Goal: Task Accomplishment & Management: Use online tool/utility

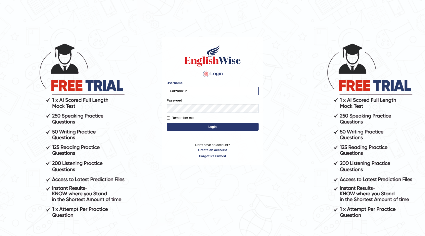
drag, startPoint x: 195, startPoint y: 125, endPoint x: 199, endPoint y: 117, distance: 8.6
click at [199, 119] on form "Please fix the following errors: Username Farzana12 Password Remember me Login" at bounding box center [213, 105] width 92 height 51
click at [185, 124] on button "Login" at bounding box center [213, 127] width 92 height 8
click at [191, 128] on button "Login" at bounding box center [213, 127] width 92 height 8
click at [193, 124] on button "Login" at bounding box center [213, 127] width 92 height 8
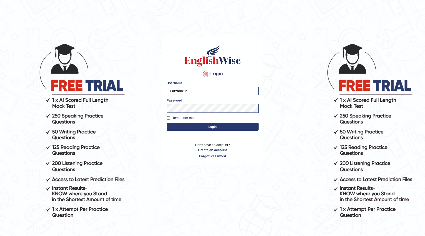
drag, startPoint x: 208, startPoint y: 127, endPoint x: 211, endPoint y: 123, distance: 4.5
click at [211, 123] on button "Login" at bounding box center [213, 127] width 92 height 8
click at [208, 124] on button "Login" at bounding box center [213, 127] width 92 height 8
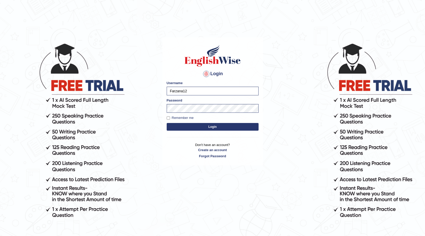
click at [208, 124] on button "Login" at bounding box center [213, 127] width 92 height 8
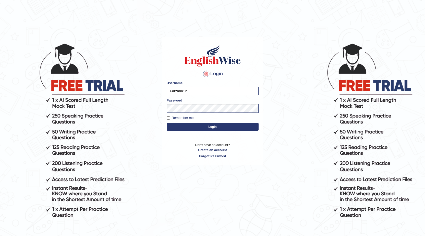
click at [208, 124] on button "Login" at bounding box center [213, 127] width 92 height 8
click at [160, 111] on body "Login Please fix the following errors: Username Farzana12 Password Remember me …" at bounding box center [212, 139] width 425 height 236
click at [230, 126] on button "Login" at bounding box center [213, 127] width 92 height 8
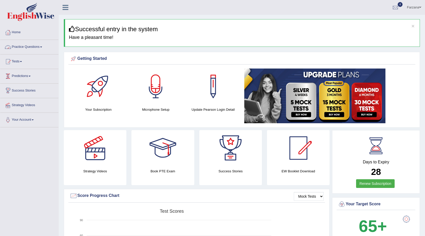
click at [37, 48] on link "Practice Questions" at bounding box center [29, 46] width 58 height 13
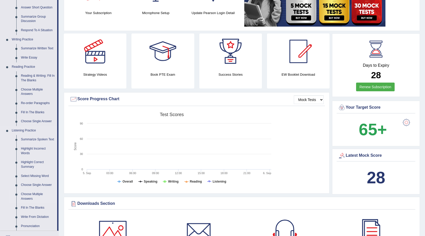
scroll to position [153, 0]
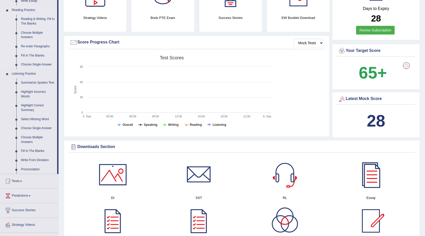
click at [30, 44] on link "Re-order Paragraphs" at bounding box center [38, 46] width 39 height 9
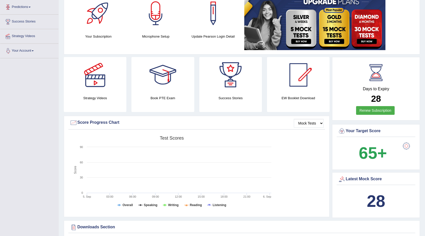
scroll to position [138, 0]
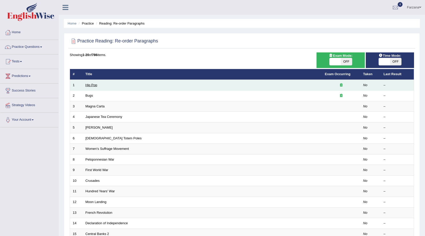
click at [90, 85] on link "Hip Pop" at bounding box center [91, 85] width 12 height 4
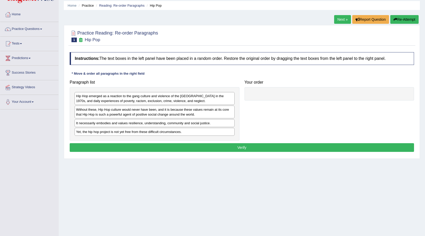
scroll to position [23, 0]
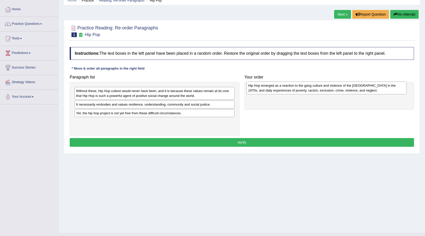
drag, startPoint x: 137, startPoint y: 95, endPoint x: 309, endPoint y: 90, distance: 171.6
click at [309, 90] on div "Hip Hop emerged as a reaction to the gang culture and violence of the South Bro…" at bounding box center [327, 87] width 160 height 13
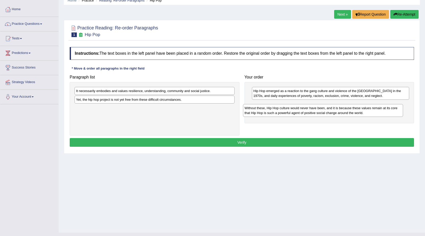
drag, startPoint x: 136, startPoint y: 92, endPoint x: 312, endPoint y: 104, distance: 176.0
click at [312, 104] on div "Without these, Hip Hop culture would never have been, and it is because these v…" at bounding box center [323, 110] width 160 height 13
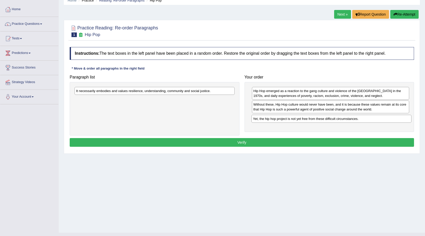
drag, startPoint x: 112, startPoint y: 100, endPoint x: 289, endPoint y: 118, distance: 177.3
click at [289, 118] on div "Yet, the hip hop project is not yet free from these difficult circumstances." at bounding box center [331, 119] width 160 height 8
click at [300, 107] on div "Without these, Hip Hop culture would never have been, and it is because these v…" at bounding box center [330, 106] width 157 height 13
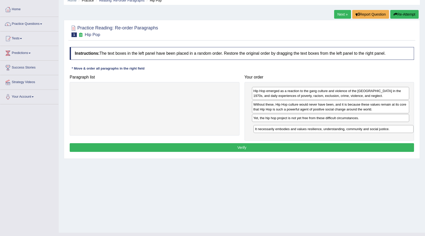
drag, startPoint x: 179, startPoint y: 90, endPoint x: 357, endPoint y: 128, distance: 182.2
click at [357, 128] on div "It necessarily embodies and values resilience, understanding, community and soc…" at bounding box center [333, 129] width 160 height 8
click at [297, 151] on button "Verify" at bounding box center [242, 147] width 344 height 9
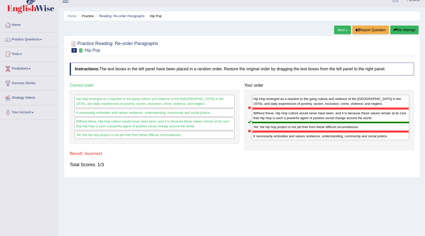
scroll to position [0, 0]
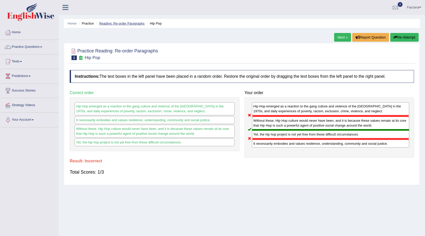
click at [104, 25] on link "Reading: Re-order Paragraphs" at bounding box center [121, 23] width 45 height 4
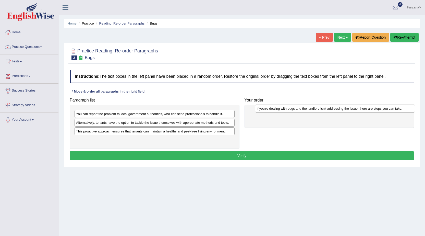
drag, startPoint x: 163, startPoint y: 125, endPoint x: 340, endPoint y: 111, distance: 178.1
click at [341, 111] on div "If you're dealing with bugs and the landlord isn't addressing the issue, there …" at bounding box center [335, 108] width 160 height 8
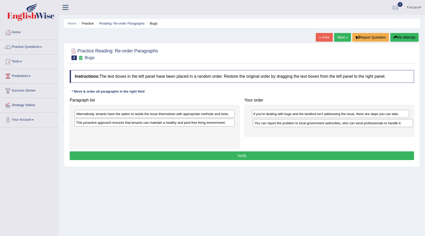
drag, startPoint x: 132, startPoint y: 113, endPoint x: 311, endPoint y: 122, distance: 178.6
click at [311, 122] on div "You can report the problem to local government authorities, who can send profes…" at bounding box center [333, 123] width 160 height 8
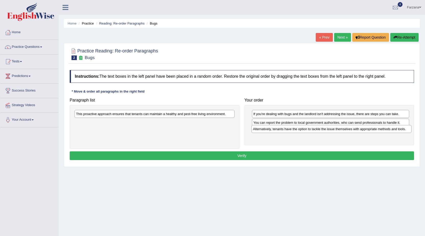
drag, startPoint x: 145, startPoint y: 116, endPoint x: 322, endPoint y: 131, distance: 177.5
click at [322, 131] on div "Alternatively, tenants have the option to tackle the issue themselves with appr…" at bounding box center [331, 129] width 160 height 8
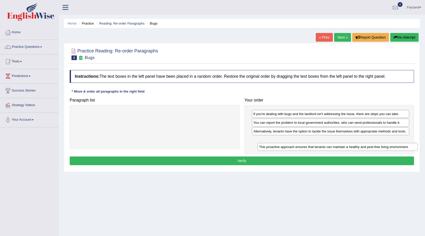
drag, startPoint x: 190, startPoint y: 115, endPoint x: 373, endPoint y: 148, distance: 186.0
click at [373, 148] on div "This proactive approach ensures that tenants can maintain a healthy and pest-fr…" at bounding box center [338, 147] width 160 height 8
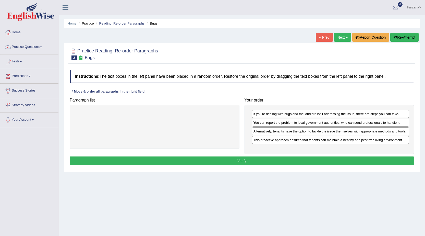
click at [268, 160] on button "Verify" at bounding box center [242, 160] width 344 height 9
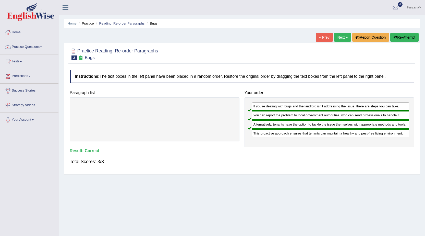
click at [104, 25] on link "Reading: Re-order Paragraphs" at bounding box center [121, 23] width 45 height 4
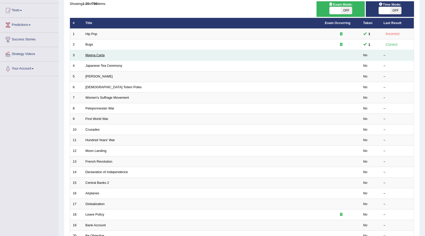
click at [93, 55] on link "Magna Carta" at bounding box center [94, 55] width 19 height 4
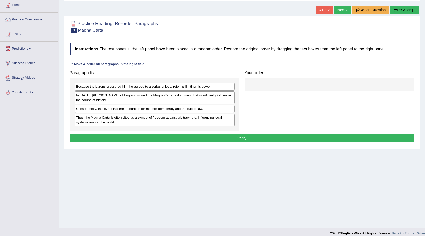
scroll to position [32, 0]
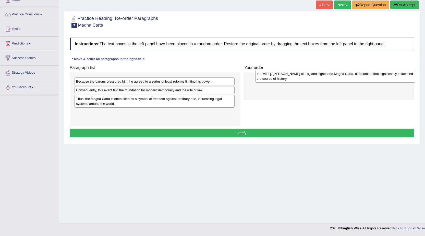
drag, startPoint x: 169, startPoint y: 96, endPoint x: 349, endPoint y: 81, distance: 179.8
click at [349, 81] on div "In 1215, King John of England signed the Magna Carta, a document that significa…" at bounding box center [335, 76] width 160 height 13
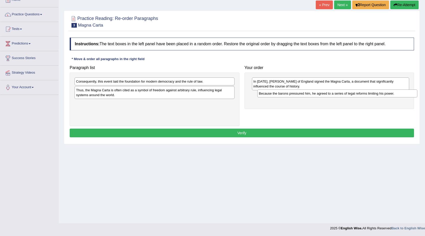
drag, startPoint x: 170, startPoint y: 81, endPoint x: 353, endPoint y: 93, distance: 183.1
click at [353, 93] on div "Because the barons pressured him, he agreed to a series of legal reforms limiti…" at bounding box center [337, 93] width 160 height 8
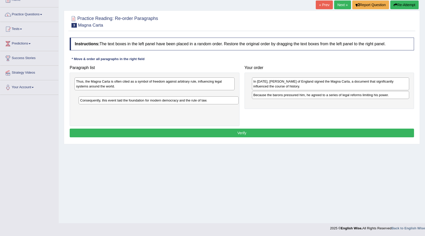
drag, startPoint x: 148, startPoint y: 81, endPoint x: 152, endPoint y: 100, distance: 19.2
click at [152, 100] on div "Consequently, this event laid the foundation for modern democracy and the rule …" at bounding box center [159, 100] width 160 height 8
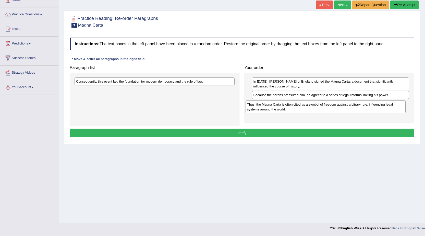
drag, startPoint x: 152, startPoint y: 85, endPoint x: 325, endPoint y: 106, distance: 174.2
click at [325, 106] on div "Thus, the Magna Carta is often cited as a symbol of freedom against arbitrary r…" at bounding box center [326, 106] width 160 height 13
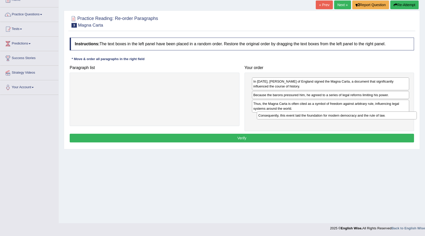
drag, startPoint x: 157, startPoint y: 81, endPoint x: 338, endPoint y: 115, distance: 184.9
click at [338, 115] on div "Consequently, this event laid the foundation for modern democracy and the rule …" at bounding box center [337, 115] width 160 height 8
click at [320, 136] on button "Verify" at bounding box center [242, 137] width 344 height 9
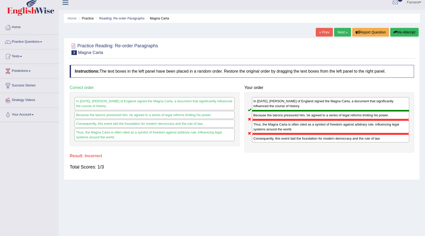
scroll to position [0, 0]
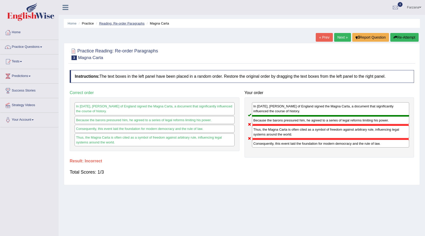
click at [108, 24] on link "Reading: Re-order Paragraphs" at bounding box center [121, 23] width 45 height 4
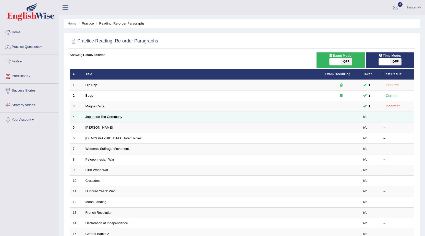
click at [92, 117] on link "Japanese Tea Ceremony" at bounding box center [103, 117] width 37 height 4
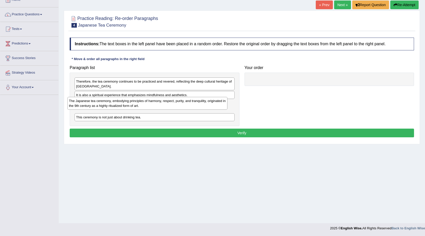
drag, startPoint x: 138, startPoint y: 99, endPoint x: 132, endPoint y: 108, distance: 11.4
click at [132, 108] on div "The Japanese tea ceremony, embodying principles of harmony, respect, purity, an…" at bounding box center [147, 103] width 160 height 13
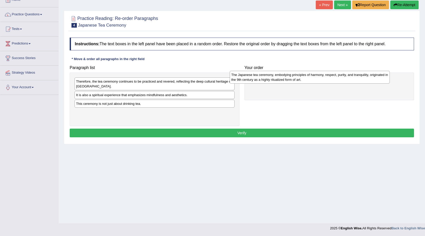
drag, startPoint x: 130, startPoint y: 107, endPoint x: 286, endPoint y: 78, distance: 158.1
click at [286, 78] on div "The Japanese tea ceremony, embodying principles of harmony, respect, purity, an…" at bounding box center [310, 77] width 160 height 13
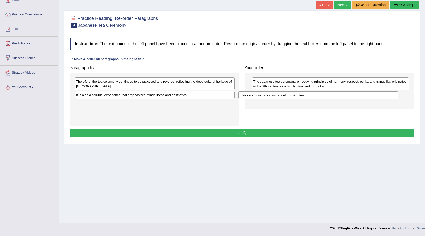
drag, startPoint x: 114, startPoint y: 105, endPoint x: 277, endPoint y: 97, distance: 164.1
click at [277, 97] on div "This ceremony is not just about drinking tea." at bounding box center [318, 95] width 160 height 8
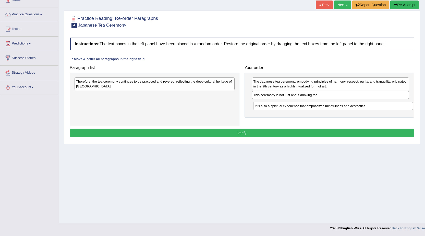
drag, startPoint x: 138, startPoint y: 95, endPoint x: 330, endPoint y: 99, distance: 192.0
click at [330, 102] on div "It is also a spiritual experience that emphasizes mindfulness and aesthetics." at bounding box center [333, 106] width 160 height 8
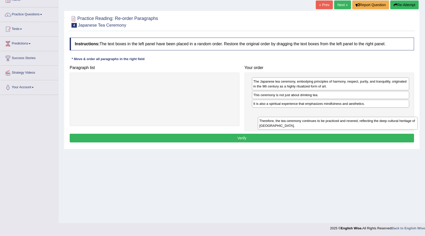
drag, startPoint x: 151, startPoint y: 94, endPoint x: 305, endPoint y: 118, distance: 156.1
click at [306, 120] on div "Therefore, the tea ceremony continues to be practiced and revered, reflecting t…" at bounding box center [338, 123] width 160 height 13
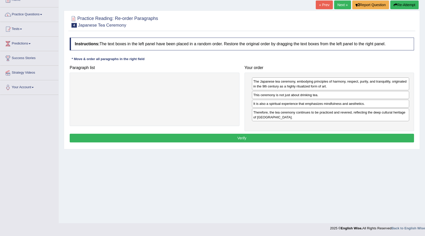
drag, startPoint x: 277, startPoint y: 133, endPoint x: 274, endPoint y: 134, distance: 2.8
click at [276, 133] on div "Instructions: The text boxes in the left panel have been placed in a random ord…" at bounding box center [241, 90] width 347 height 111
click at [273, 137] on button "Verify" at bounding box center [242, 137] width 344 height 9
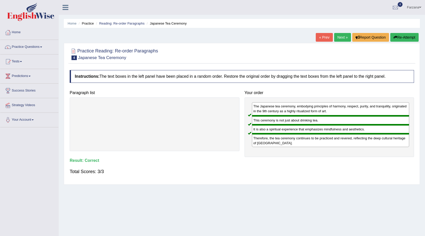
click at [339, 36] on link "Next »" at bounding box center [342, 37] width 17 height 9
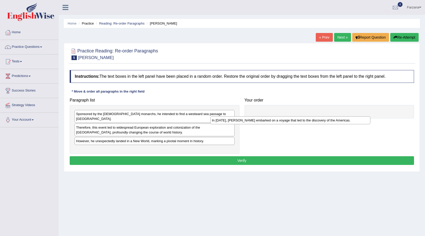
drag, startPoint x: 164, startPoint y: 146, endPoint x: 334, endPoint y: 105, distance: 174.4
click at [334, 116] on div "In [DATE], [PERSON_NAME] embarked on a voyage that led to the discovery of the …" at bounding box center [290, 120] width 160 height 8
drag, startPoint x: 264, startPoint y: 114, endPoint x: 262, endPoint y: 116, distance: 3.1
click at [263, 117] on div "In [DATE], [PERSON_NAME] embarked on a voyage that led to the discovery of the …" at bounding box center [329, 119] width 157 height 8
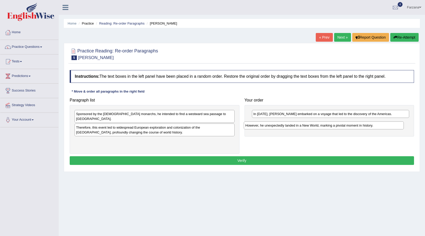
drag, startPoint x: 148, startPoint y: 137, endPoint x: 319, endPoint y: 126, distance: 171.3
click at [319, 126] on div "However, he unexpectedly landed in a New World, marking a pivotal moment in his…" at bounding box center [324, 125] width 160 height 8
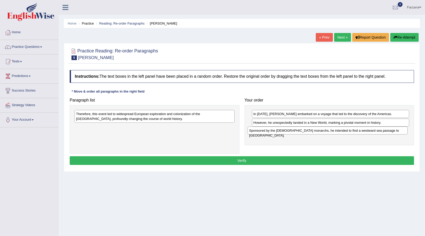
drag, startPoint x: 193, startPoint y: 111, endPoint x: 366, endPoint y: 127, distance: 173.8
click at [366, 127] on div "Sponsored by the Spanish monarchs, he intended to find a westward sea passage t…" at bounding box center [328, 130] width 160 height 8
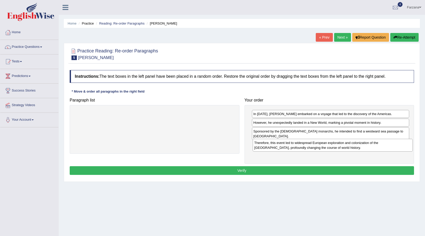
drag, startPoint x: 215, startPoint y: 114, endPoint x: 393, endPoint y: 143, distance: 180.5
click at [393, 143] on div "Therefore, this event led to widespread European exploration and colonization o…" at bounding box center [333, 145] width 160 height 13
click at [365, 118] on div "In 1492, Christopher Columbus embarked on a voyage that led to the discovery of…" at bounding box center [329, 115] width 157 height 8
drag, startPoint x: 361, startPoint y: 123, endPoint x: 361, endPoint y: 132, distance: 9.7
click at [361, 132] on div "However, he unexpectedly landed in a New World, marking a pivotal moment in his…" at bounding box center [330, 132] width 157 height 8
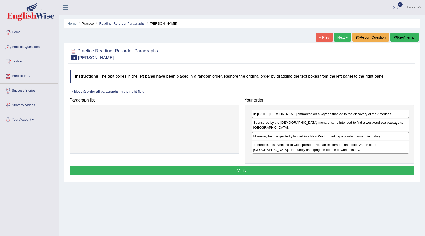
click at [300, 166] on button "Verify" at bounding box center [242, 170] width 344 height 9
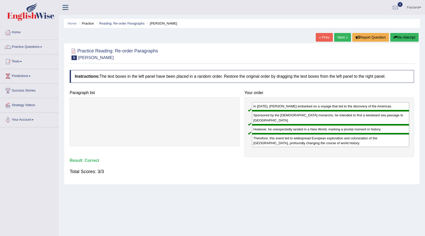
click at [343, 39] on link "Next »" at bounding box center [342, 37] width 17 height 9
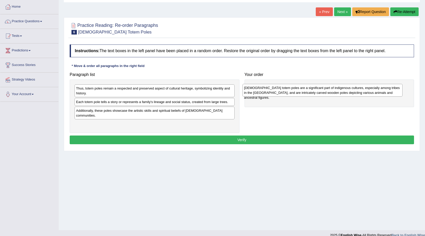
drag, startPoint x: 178, startPoint y: 93, endPoint x: 346, endPoint y: 93, distance: 167.9
click at [346, 93] on div "Native American totem poles are a significant part of indigenous cultures, espe…" at bounding box center [322, 90] width 160 height 13
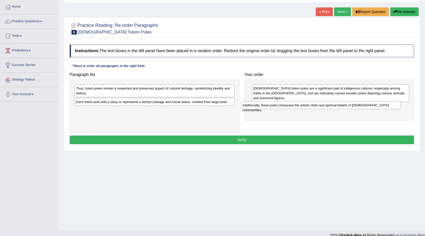
drag, startPoint x: 101, startPoint y: 113, endPoint x: 274, endPoint y: 118, distance: 173.4
click at [274, 109] on div "Additionally, these poles showcase the artistic skills and spiritual beliefs of…" at bounding box center [321, 105] width 160 height 8
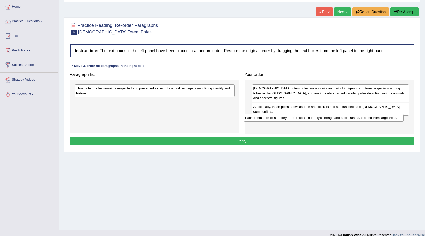
drag, startPoint x: 102, startPoint y: 102, endPoint x: 271, endPoint y: 118, distance: 169.2
click at [271, 118] on div "Each totem pole tells a story or represents a family's lineage and social statu…" at bounding box center [323, 118] width 160 height 8
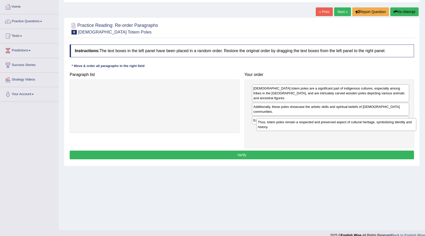
drag, startPoint x: 161, startPoint y: 91, endPoint x: 344, endPoint y: 124, distance: 185.6
click at [344, 124] on div "Thus, totem poles remain a respected and preserved aspect of cultural heritage,…" at bounding box center [336, 124] width 160 height 13
click at [349, 150] on button "Verify" at bounding box center [242, 154] width 344 height 9
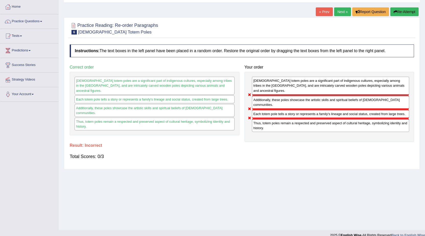
drag, startPoint x: 262, startPoint y: 86, endPoint x: 262, endPoint y: 114, distance: 28.3
click at [263, 111] on div "Native American totem poles are a significant part of indigenous cultures, espe…" at bounding box center [330, 107] width 170 height 70
click at [259, 127] on div "Thus, totem poles remain a respected and preserved aspect of cultural heritage,…" at bounding box center [330, 124] width 157 height 13
click at [286, 78] on div "Native American totem poles are a significant part of indigenous cultures, espe…" at bounding box center [330, 86] width 157 height 18
click at [285, 112] on div "Each totem pole tells a story or represents a family's lineage and social statu…" at bounding box center [330, 113] width 157 height 9
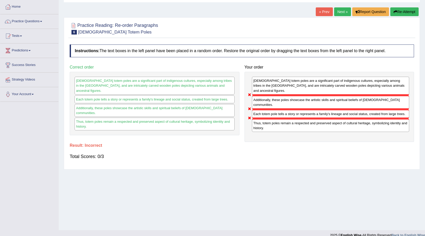
click at [339, 11] on link "Next »" at bounding box center [342, 11] width 17 height 9
click at [346, 12] on link "Next »" at bounding box center [342, 11] width 17 height 9
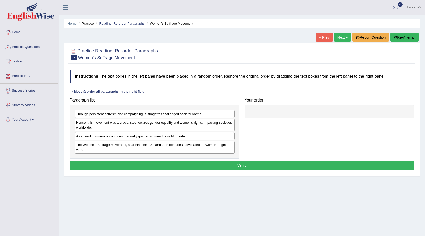
drag, startPoint x: 0, startPoint y: 0, endPoint x: 130, endPoint y: 67, distance: 146.0
click at [126, 95] on div "Instructions: The text boxes in the left panel have been placed in a random ord…" at bounding box center [241, 120] width 347 height 106
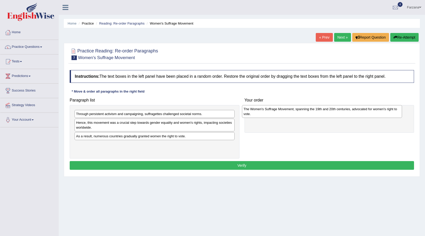
drag, startPoint x: 97, startPoint y: 149, endPoint x: 265, endPoint y: 113, distance: 171.4
click at [265, 113] on div "The Women's Suffrage Movement, spanning the 19th and 20th centuries, advocated …" at bounding box center [322, 111] width 160 height 13
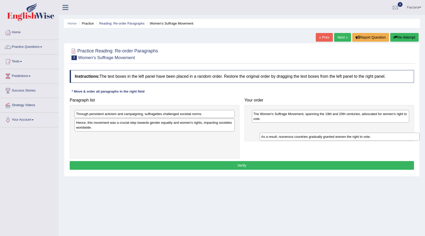
drag, startPoint x: 131, startPoint y: 137, endPoint x: 316, endPoint y: 137, distance: 185.0
click at [316, 137] on div "As a result, numerous countries gradually granted women the right to vote." at bounding box center [340, 136] width 160 height 8
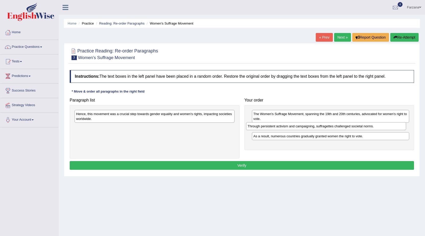
drag, startPoint x: 147, startPoint y: 115, endPoint x: 319, endPoint y: 127, distance: 171.9
click at [319, 127] on div "Through persistent activism and campaigning, suffragettes challenged societal n…" at bounding box center [326, 126] width 160 height 8
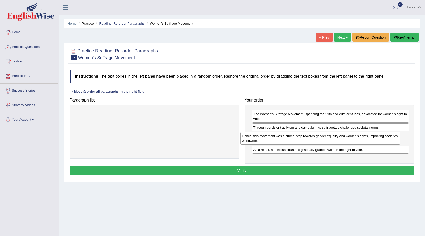
drag, startPoint x: 191, startPoint y: 118, endPoint x: 359, endPoint y: 141, distance: 169.4
click at [359, 141] on div "Hence, this movement was a crucial step towards gender equality and women's rig…" at bounding box center [320, 138] width 160 height 13
click at [356, 170] on button "Verify" at bounding box center [242, 170] width 344 height 9
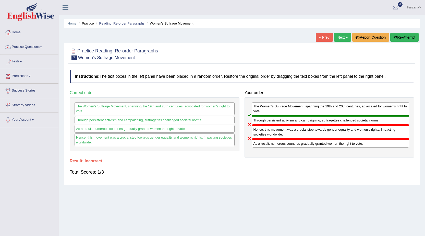
click at [340, 35] on link "Next »" at bounding box center [342, 37] width 17 height 9
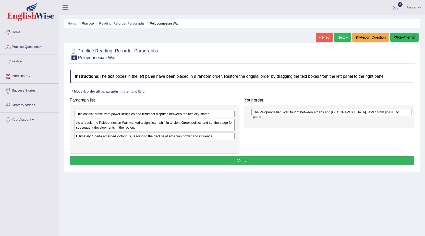
drag, startPoint x: 98, startPoint y: 147, endPoint x: 274, endPoint y: 113, distance: 179.0
click at [274, 113] on div "The Peloponnesian War, fought between Athens and [GEOGRAPHIC_DATA], lasted from…" at bounding box center [331, 112] width 160 height 8
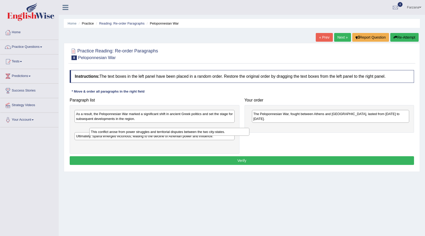
drag, startPoint x: 117, startPoint y: 113, endPoint x: 132, endPoint y: 131, distance: 23.2
click at [132, 131] on div "This conflict arose from power struggles and territorial disputes between the t…" at bounding box center [169, 132] width 160 height 8
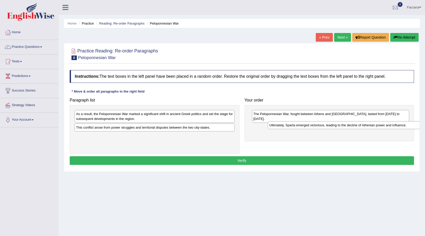
drag, startPoint x: 129, startPoint y: 138, endPoint x: 317, endPoint y: 127, distance: 187.9
click at [317, 127] on div "Ultimately, Sparta emerged victorious, leading to the decline of Athenian power…" at bounding box center [348, 125] width 160 height 8
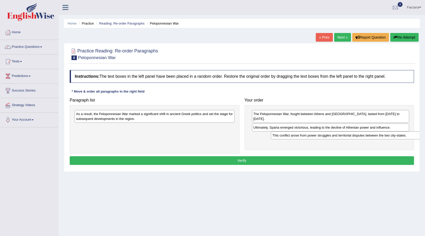
drag, startPoint x: 133, startPoint y: 128, endPoint x: 326, endPoint y: 136, distance: 192.6
click at [326, 136] on div "This conflict arose from power struggles and territorial disputes between the t…" at bounding box center [351, 135] width 160 height 8
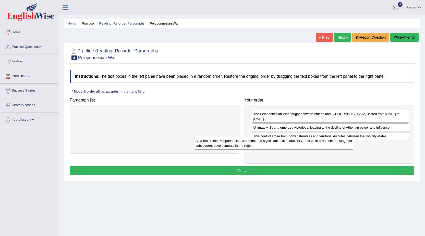
drag, startPoint x: 209, startPoint y: 112, endPoint x: 338, endPoint y: 137, distance: 131.7
click at [338, 137] on div "As a result, the Peloponnesian War marked a significant shift in ancient Greek …" at bounding box center [274, 143] width 160 height 13
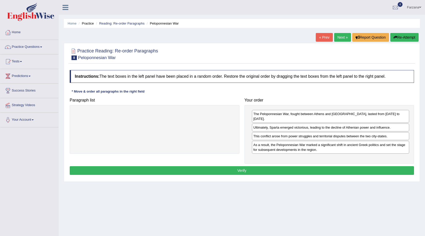
click at [239, 167] on button "Verify" at bounding box center [242, 170] width 344 height 9
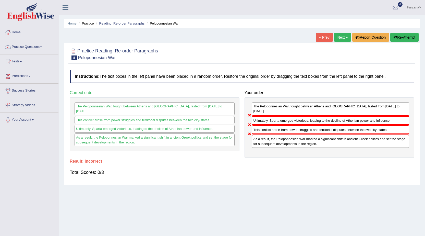
drag, startPoint x: 269, startPoint y: 121, endPoint x: 270, endPoint y: 124, distance: 2.9
click at [270, 125] on div "This conflict arose from power struggles and territorial disputes between the t…" at bounding box center [330, 129] width 157 height 9
click at [335, 35] on link "Next »" at bounding box center [342, 37] width 17 height 9
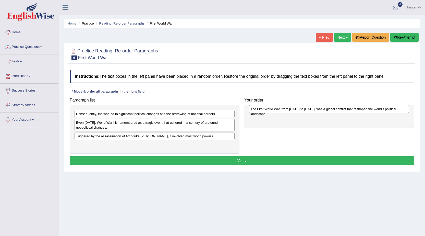
drag, startPoint x: 114, startPoint y: 146, endPoint x: 289, endPoint y: 111, distance: 177.9
click at [289, 111] on div "The First World War, from [DATE] to [DATE], was a global conflict that reshaped…" at bounding box center [329, 109] width 160 height 8
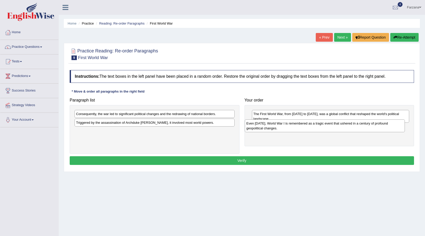
drag, startPoint x: 131, startPoint y: 127, endPoint x: 301, endPoint y: 127, distance: 170.2
click at [301, 127] on div "Even [DATE], World War I is remembered as a tragic event that ushered in a cent…" at bounding box center [325, 125] width 160 height 13
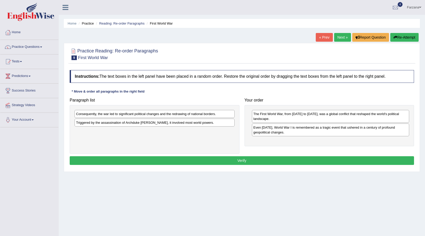
drag, startPoint x: 139, startPoint y: 127, endPoint x: 208, endPoint y: 143, distance: 71.6
click at [226, 153] on div "Consequently, the war led to significant political changes and the redrawing of…" at bounding box center [155, 129] width 170 height 49
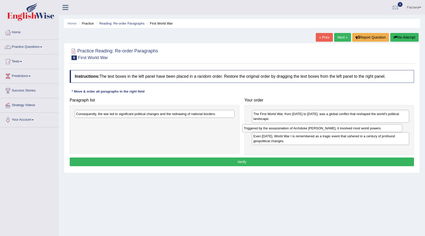
drag, startPoint x: 182, startPoint y: 120, endPoint x: 350, endPoint y: 126, distance: 167.8
click at [350, 126] on div "Triggered by the assassination of Archduke [PERSON_NAME], it involved most worl…" at bounding box center [322, 128] width 160 height 8
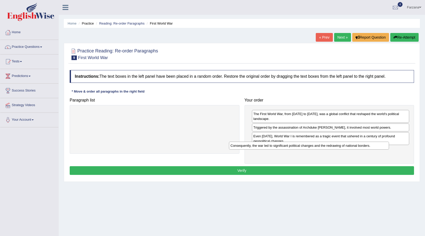
drag, startPoint x: 227, startPoint y: 112, endPoint x: 381, endPoint y: 144, distance: 157.6
click at [381, 144] on div "Consequently, the war led to significant political changes and the redrawing of…" at bounding box center [309, 145] width 160 height 8
click at [362, 171] on button "Verify" at bounding box center [242, 170] width 344 height 9
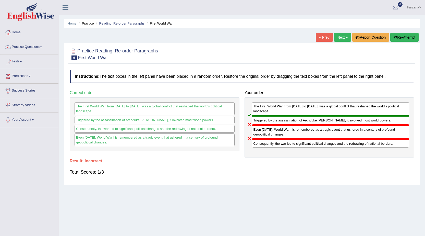
click at [255, 139] on div "Consequently, the war led to significant political changes and the redrawing of…" at bounding box center [330, 143] width 157 height 8
drag, startPoint x: 253, startPoint y: 129, endPoint x: 253, endPoint y: 136, distance: 7.1
click at [253, 136] on div "Even [DATE], World War I is remembered as a tragic event that ushered in a cent…" at bounding box center [330, 132] width 157 height 14
drag, startPoint x: 253, startPoint y: 137, endPoint x: 254, endPoint y: 143, distance: 6.2
click at [254, 143] on div "The First World War, from [DATE] to [DATE], was a global conflict that reshaped…" at bounding box center [330, 127] width 170 height 60
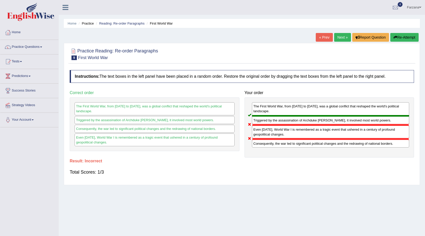
click at [337, 39] on link "Next »" at bounding box center [342, 37] width 17 height 9
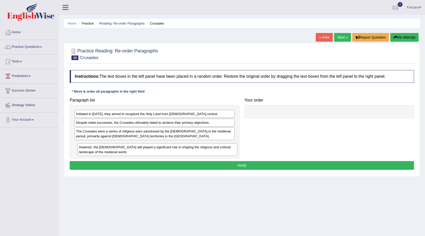
click at [117, 144] on div "However, the Crusades still played a significant role in shaping the religious …" at bounding box center [157, 149] width 160 height 13
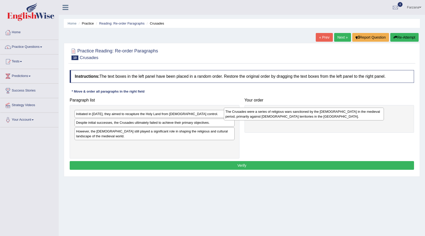
drag, startPoint x: 102, startPoint y: 134, endPoint x: 262, endPoint y: 113, distance: 161.7
click at [262, 113] on div "The Crusades were a series of religious wars sanctioned by the Latin Church in …" at bounding box center [304, 113] width 160 height 13
drag, startPoint x: 13, startPoint y: 125, endPoint x: 310, endPoint y: 136, distance: 296.8
click at [19, 125] on li "Your Account Notifications Microphone Setup Change Password Manage Subscription…" at bounding box center [29, 120] width 58 height 15
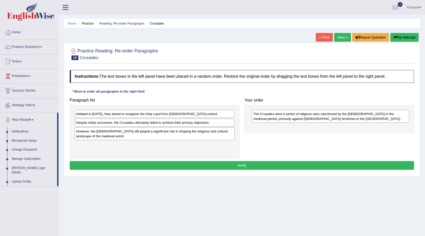
click at [33, 121] on link "Your Account" at bounding box center [28, 119] width 57 height 13
click at [32, 118] on link "Your Account" at bounding box center [28, 119] width 57 height 13
click at [45, 123] on link "Your Account" at bounding box center [28, 119] width 57 height 13
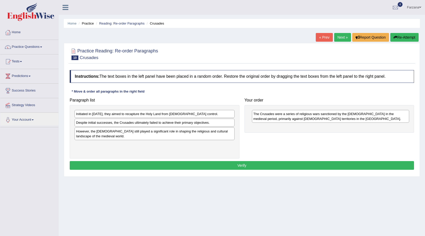
click at [111, 111] on div "Initiated in 1095, they aimed to recapture the Holy Land from Muslim control." at bounding box center [155, 114] width 160 height 8
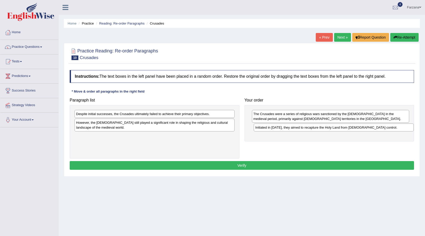
drag, startPoint x: 105, startPoint y: 114, endPoint x: 284, endPoint y: 129, distance: 179.8
click at [284, 129] on div "Initiated in 1095, they aimed to recapture the Holy Land from Muslim control." at bounding box center [334, 127] width 160 height 8
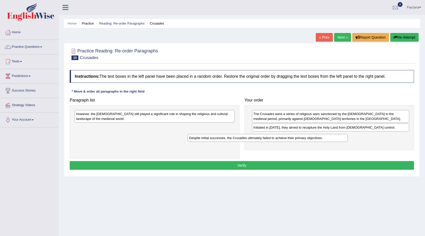
drag, startPoint x: 222, startPoint y: 117, endPoint x: 349, endPoint y: 136, distance: 128.4
click at [348, 136] on div "Despite initial successes, the Crusades ultimately failed to achieve their prim…" at bounding box center [268, 138] width 160 height 8
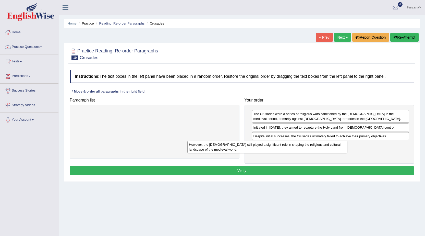
drag, startPoint x: 193, startPoint y: 121, endPoint x: 328, endPoint y: 151, distance: 137.8
click at [328, 151] on div "However, the Crusades still played a significant role in shaping the religious …" at bounding box center [267, 146] width 160 height 13
click at [287, 168] on button "Verify" at bounding box center [242, 170] width 344 height 9
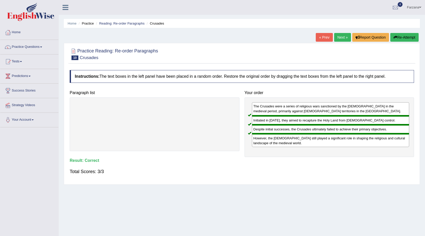
click at [337, 38] on link "Next »" at bounding box center [342, 37] width 17 height 9
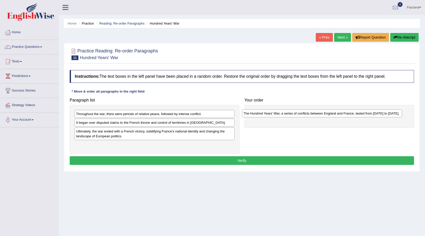
drag, startPoint x: 87, startPoint y: 145, endPoint x: 254, endPoint y: 114, distance: 170.3
click at [254, 114] on div "The Hundred Years' War, a series of conflicts between England and France, laste…" at bounding box center [322, 113] width 160 height 8
drag, startPoint x: 78, startPoint y: 135, endPoint x: 81, endPoint y: 137, distance: 3.3
click at [81, 137] on div "Ultimately, the war ended with a French victory, solidifying France's national …" at bounding box center [157, 135] width 160 height 13
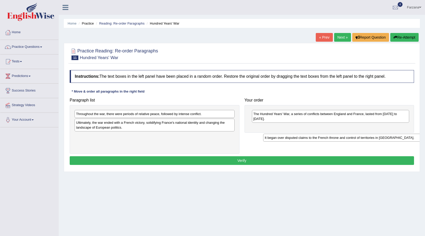
drag, startPoint x: 84, startPoint y: 124, endPoint x: 273, endPoint y: 139, distance: 189.2
click at [273, 139] on div "It began over disputed claims to the French throne and control of territories i…" at bounding box center [343, 137] width 160 height 8
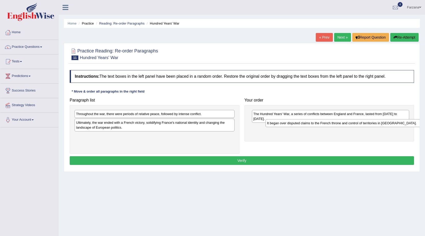
drag, startPoint x: 80, startPoint y: 138, endPoint x: 271, endPoint y: 125, distance: 191.3
click at [271, 125] on div "It began over disputed claims to the French throne and control of territories i…" at bounding box center [345, 123] width 160 height 8
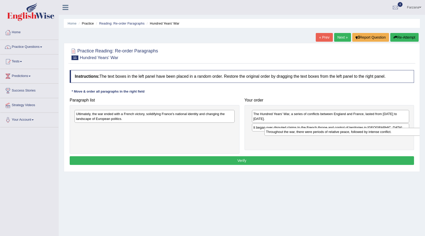
drag, startPoint x: 177, startPoint y: 117, endPoint x: 367, endPoint y: 135, distance: 190.7
click at [367, 135] on div "Throughout the war, there were periods of relative peace, followed by intense c…" at bounding box center [344, 132] width 160 height 8
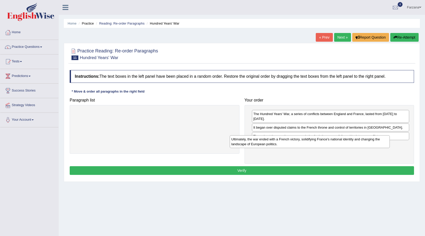
drag, startPoint x: 205, startPoint y: 121, endPoint x: 360, endPoint y: 146, distance: 157.2
click at [360, 146] on div "Ultimately, the war ended with a French victory, solidifying France's national …" at bounding box center [310, 141] width 160 height 13
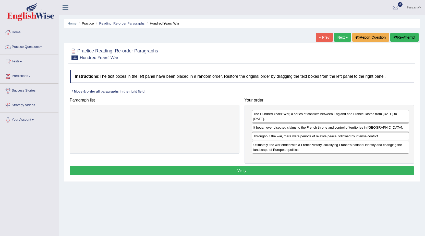
click at [312, 166] on button "Verify" at bounding box center [242, 170] width 344 height 9
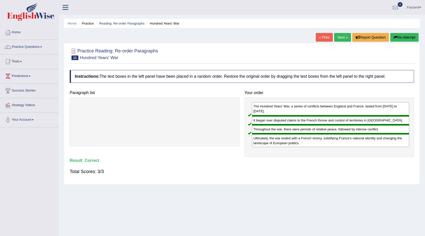
click at [341, 38] on link "Next »" at bounding box center [342, 37] width 17 height 9
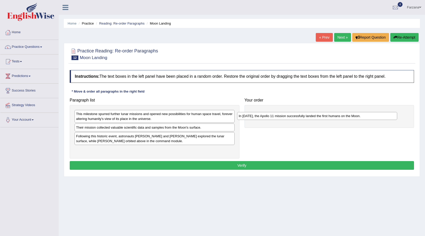
drag, startPoint x: 107, startPoint y: 137, endPoint x: 270, endPoint y: 117, distance: 163.8
click at [270, 117] on div "In [DATE], the Apollo 11 mission successfully landed the first humans on the Mo…" at bounding box center [317, 116] width 160 height 8
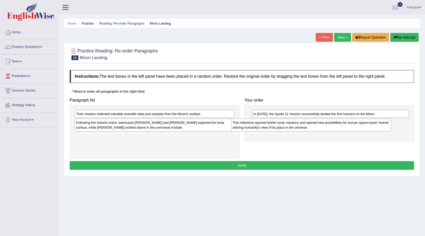
drag, startPoint x: 202, startPoint y: 116, endPoint x: 362, endPoint y: 120, distance: 160.3
click at [360, 123] on div "This milestone spurred further lunar missions and opened new possibilities for …" at bounding box center [311, 124] width 160 height 13
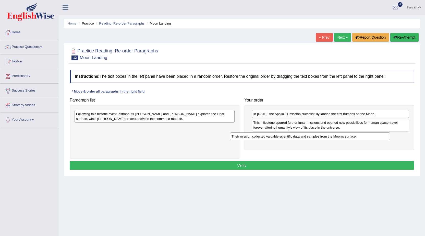
drag, startPoint x: 125, startPoint y: 126, endPoint x: 266, endPoint y: 135, distance: 142.0
click at [266, 135] on div "Their mission collected valuable scientific data and samples from the Moon's su…" at bounding box center [310, 136] width 160 height 8
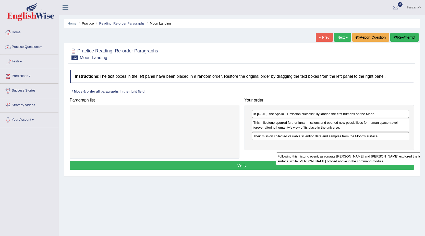
drag, startPoint x: 185, startPoint y: 138, endPoint x: 373, endPoint y: 153, distance: 188.7
click at [372, 160] on div "Following this historic event, astronauts Neil Armstrong and Buzz Aldrin explor…" at bounding box center [356, 158] width 160 height 13
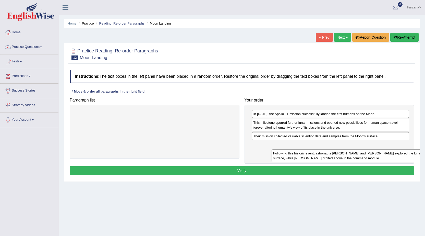
drag, startPoint x: 197, startPoint y: 144, endPoint x: 344, endPoint y: 152, distance: 147.7
click at [349, 156] on div "Following this historic event, astronauts Neil Armstrong and Buzz Aldrin explor…" at bounding box center [352, 155] width 160 height 13
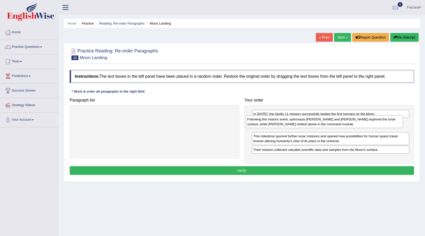
drag, startPoint x: 283, startPoint y: 148, endPoint x: 279, endPoint y: 124, distance: 24.7
click at [278, 124] on div "Following this historic event, astronauts Neil Armstrong and Buzz Aldrin explor…" at bounding box center [324, 121] width 157 height 13
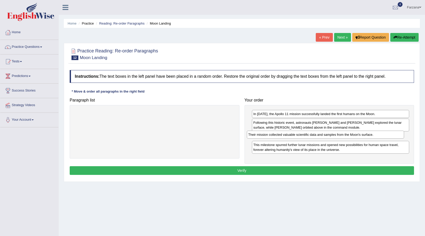
drag, startPoint x: 273, startPoint y: 151, endPoint x: 268, endPoint y: 136, distance: 15.9
click at [268, 136] on div "Their mission collected valuable scientific data and samples from the Moon's su…" at bounding box center [325, 134] width 157 height 8
click at [287, 173] on button "Verify" at bounding box center [242, 170] width 344 height 9
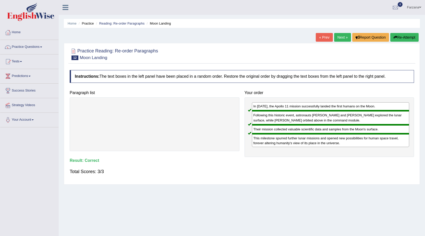
click at [336, 36] on link "Next »" at bounding box center [342, 37] width 17 height 9
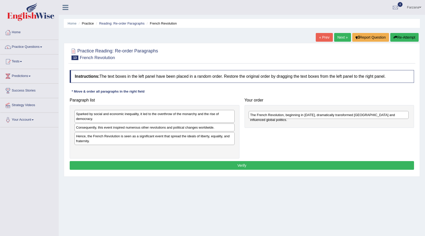
drag, startPoint x: 89, startPoint y: 129, endPoint x: 263, endPoint y: 117, distance: 174.5
click at [263, 117] on div "The French Revolution, beginning in [DATE], dramatically transformed [GEOGRAPHI…" at bounding box center [329, 115] width 160 height 8
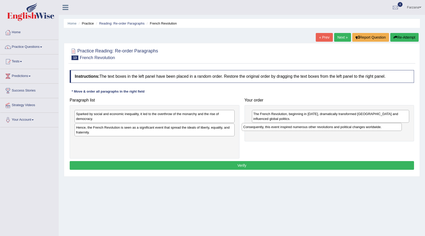
drag, startPoint x: 186, startPoint y: 131, endPoint x: 353, endPoint y: 130, distance: 167.2
click at [353, 130] on div "Consequently, this event inspired numerous other revolutions and political chan…" at bounding box center [322, 127] width 160 height 8
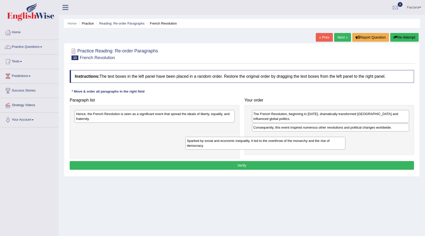
drag, startPoint x: 222, startPoint y: 112, endPoint x: 333, endPoint y: 139, distance: 114.0
click at [333, 139] on div "Sparked by social and economic inequality, it led to the overthrow of the monar…" at bounding box center [265, 143] width 160 height 13
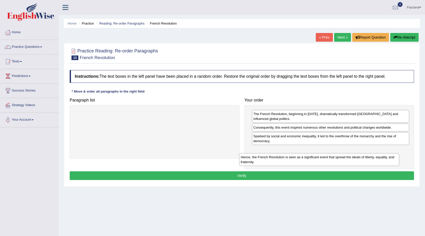
drag, startPoint x: 200, startPoint y: 119, endPoint x: 368, endPoint y: 154, distance: 171.5
click at [367, 157] on div "Hence, the French Revolution is seen as a significant event that spread the ide…" at bounding box center [319, 159] width 160 height 13
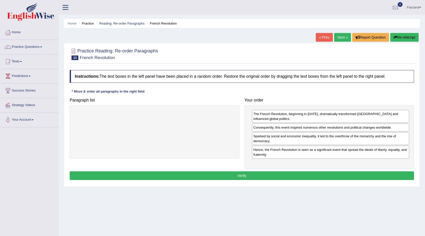
click at [377, 174] on button "Verify" at bounding box center [242, 175] width 344 height 9
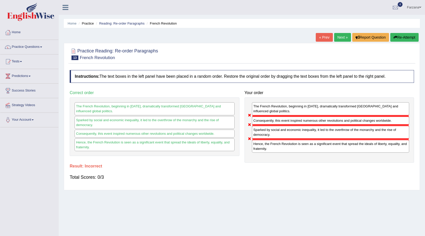
drag, startPoint x: 257, startPoint y: 120, endPoint x: 259, endPoint y: 123, distance: 4.0
click at [259, 125] on div "The French Revolution, beginning in [DATE], dramatically transformed [GEOGRAPHI…" at bounding box center [330, 129] width 170 height 65
drag, startPoint x: 259, startPoint y: 123, endPoint x: 256, endPoint y: 141, distance: 17.8
click at [256, 141] on div "The French Revolution, beginning in [DATE], dramatically transformed [GEOGRAPHI…" at bounding box center [330, 129] width 170 height 65
click at [336, 35] on link "Next »" at bounding box center [342, 37] width 17 height 9
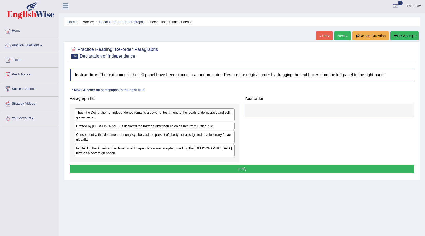
scroll to position [26, 0]
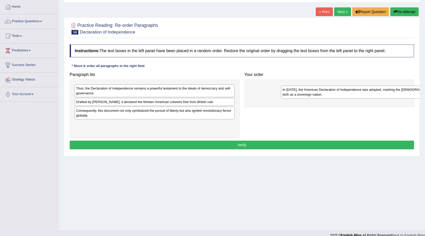
drag, startPoint x: 120, startPoint y: 131, endPoint x: 314, endPoint y: 90, distance: 197.5
click at [326, 95] on div "In [DATE], the American Declaration of Independence was adopted, marking the [D…" at bounding box center [361, 91] width 160 height 13
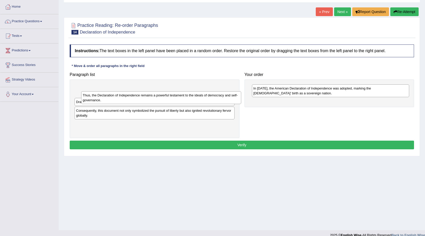
drag, startPoint x: 140, startPoint y: 90, endPoint x: 146, endPoint y: 96, distance: 9.6
click at [146, 96] on div "Thus, the Declaration of Independence remains a powerful testament to the ideal…" at bounding box center [161, 97] width 160 height 13
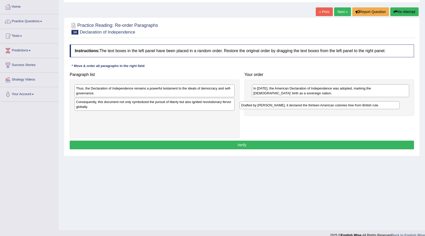
drag, startPoint x: 122, startPoint y: 102, endPoint x: 287, endPoint y: 105, distance: 165.2
click at [287, 105] on div "Drafted by Thomas Jefferson, it declared the thirteen American colonies free fr…" at bounding box center [320, 105] width 160 height 8
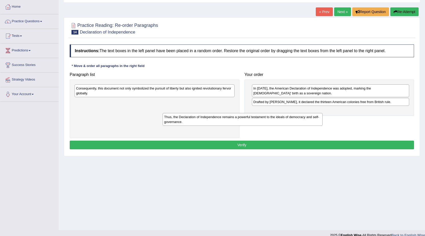
drag, startPoint x: 194, startPoint y: 90, endPoint x: 288, endPoint y: 118, distance: 97.9
click at [288, 118] on div "Thus, the Declaration of Independence remains a powerful testament to the ideal…" at bounding box center [243, 119] width 160 height 13
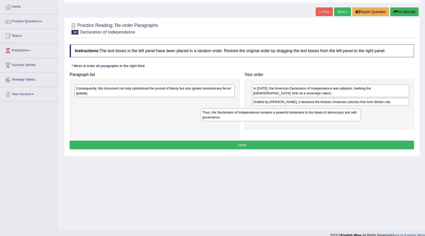
drag, startPoint x: 191, startPoint y: 102, endPoint x: 318, endPoint y: 112, distance: 126.8
click at [318, 112] on div "Thus, the Declaration of Independence remains a powerful testament to the ideal…" at bounding box center [281, 114] width 160 height 13
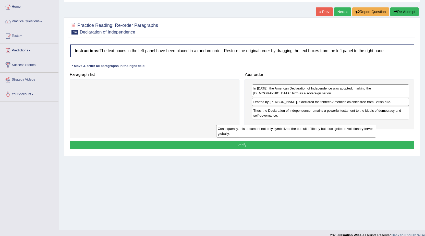
drag, startPoint x: 204, startPoint y: 92, endPoint x: 349, endPoint y: 131, distance: 149.6
click at [349, 131] on div "Consequently, this document not only symbolized the pursuit of liberty but also…" at bounding box center [296, 131] width 160 height 13
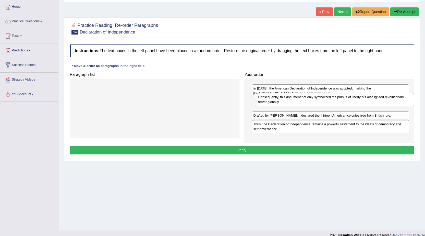
drag, startPoint x: 289, startPoint y: 130, endPoint x: 294, endPoint y: 103, distance: 27.5
click at [294, 103] on div "Consequently, this document not only symbolized the pursuit of liberty but also…" at bounding box center [335, 99] width 157 height 13
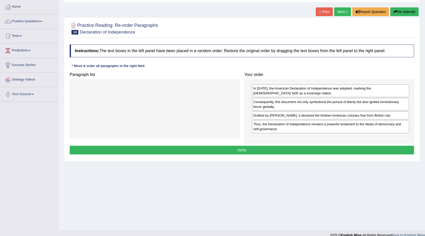
click at [264, 152] on button "Verify" at bounding box center [242, 149] width 344 height 9
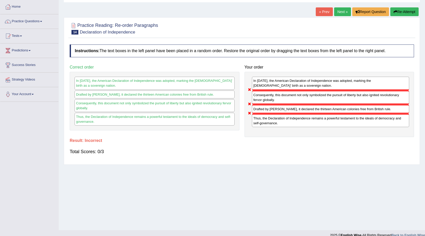
click at [340, 11] on link "Next »" at bounding box center [342, 11] width 17 height 9
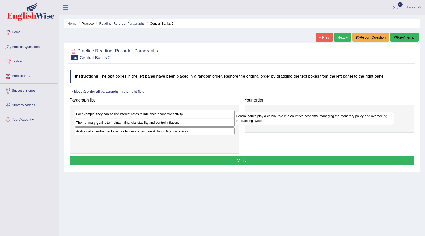
drag, startPoint x: 157, startPoint y: 124, endPoint x: 316, endPoint y: 117, distance: 159.4
click at [317, 117] on div "Central banks play a crucial role in a country's economy, managing the monetary…" at bounding box center [314, 118] width 160 height 13
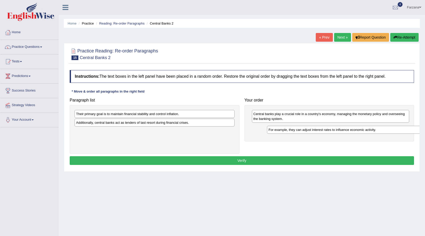
drag, startPoint x: 145, startPoint y: 116, endPoint x: 337, endPoint y: 131, distance: 193.1
click at [337, 131] on div "For example, they can adjust interest rates to influence economic activity." at bounding box center [347, 130] width 160 height 8
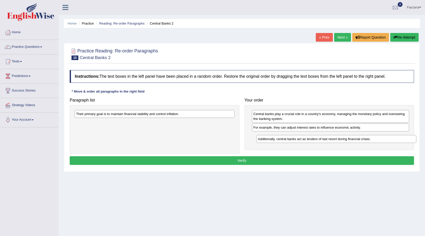
drag, startPoint x: 110, startPoint y: 123, endPoint x: 270, endPoint y: 140, distance: 160.5
click at [292, 139] on div "Additionally, central banks act as lenders of last resort during financial cris…" at bounding box center [336, 139] width 160 height 8
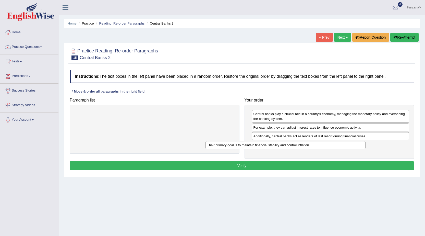
drag, startPoint x: 201, startPoint y: 114, endPoint x: 343, endPoint y: 140, distance: 143.7
click at [343, 141] on div "Their primary goal is to maintain financial stability and control inflation." at bounding box center [285, 145] width 160 height 8
click at [274, 169] on button "Verify" at bounding box center [242, 165] width 344 height 9
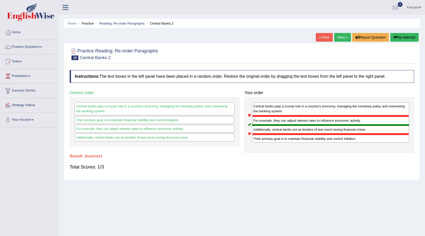
drag, startPoint x: 277, startPoint y: 112, endPoint x: 285, endPoint y: 131, distance: 20.1
click at [285, 131] on div "Central banks play a crucial role in a country's economy, managing the monetary…" at bounding box center [330, 124] width 170 height 55
click at [337, 39] on link "Next »" at bounding box center [342, 37] width 17 height 9
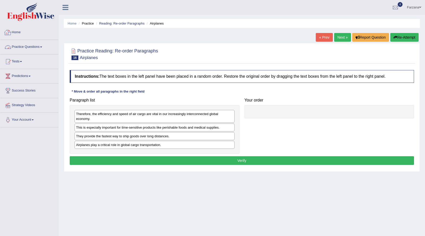
click at [33, 45] on link "Practice Questions" at bounding box center [29, 46] width 58 height 13
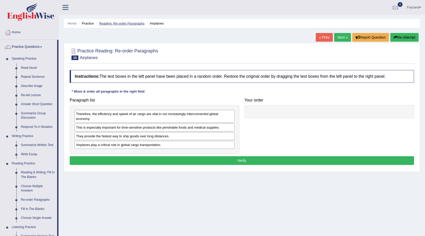
click at [119, 23] on link "Reading: Re-order Paragraphs" at bounding box center [121, 23] width 45 height 4
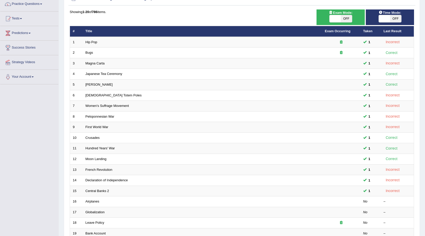
scroll to position [51, 0]
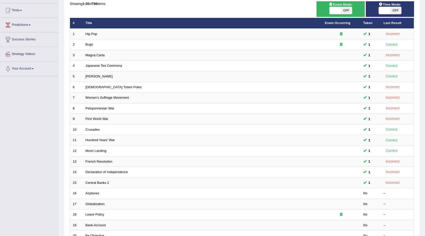
click at [269, 8] on div "Showing 1-20 of 786 items. # Title Exam Occurring Taken Last Result 1 Hip Pop 1…" at bounding box center [242, 133] width 344 height 265
drag, startPoint x: 127, startPoint y: 8, endPoint x: 234, endPoint y: 10, distance: 107.5
click at [234, 10] on div "Showing 1-20 of 786 items. # Title Exam Occurring Taken Last Result 1 Hip Pop 1…" at bounding box center [242, 133] width 344 height 265
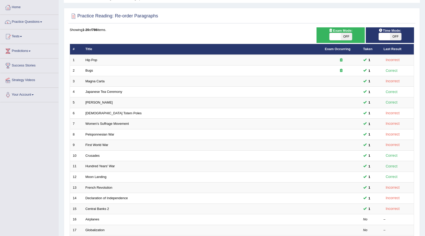
scroll to position [0, 0]
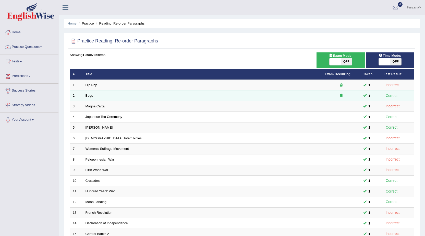
click at [91, 96] on link "Bugs" at bounding box center [89, 95] width 8 height 4
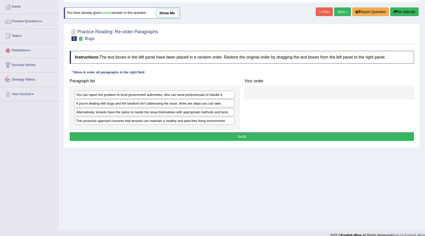
click at [25, 41] on link "Tests" at bounding box center [29, 35] width 58 height 13
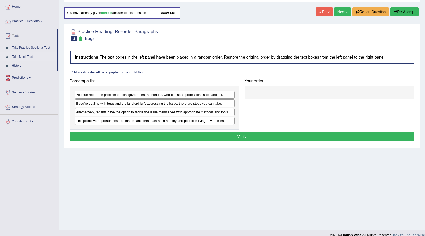
click at [20, 54] on link "Take Mock Test" at bounding box center [33, 56] width 48 height 9
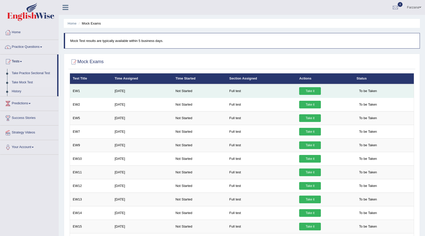
click at [310, 90] on link "Take it" at bounding box center [310, 91] width 22 height 8
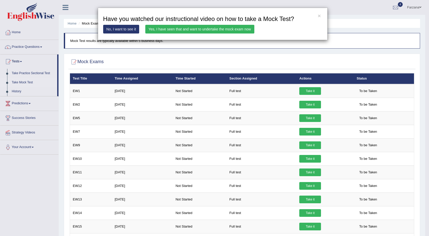
click at [233, 30] on link "Yes, I have seen that and want to undertake the mock exam now" at bounding box center [199, 29] width 109 height 9
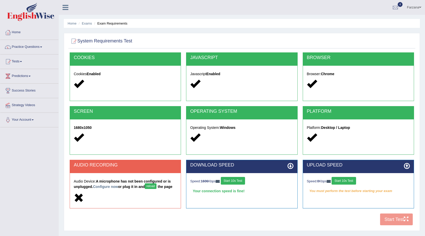
click at [344, 179] on button "Start 10s Test" at bounding box center [344, 181] width 24 height 8
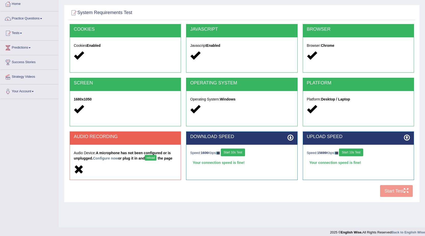
scroll to position [32, 0]
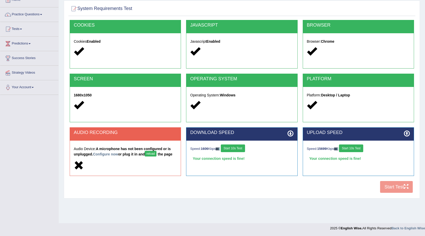
click at [151, 154] on button "reload" at bounding box center [150, 154] width 11 height 6
click at [236, 148] on button "Start 10s Test" at bounding box center [227, 148] width 24 height 8
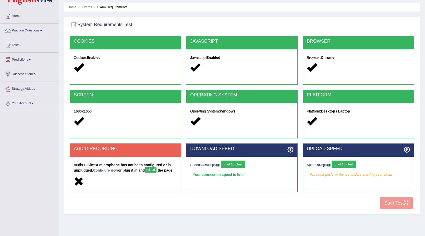
scroll to position [26, 0]
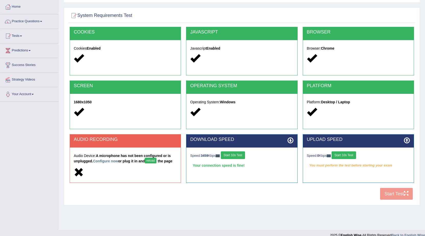
click at [344, 155] on button "Start 10s Test" at bounding box center [344, 155] width 24 height 8
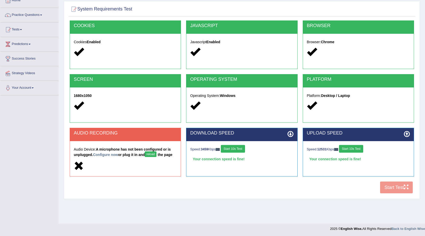
scroll to position [32, 0]
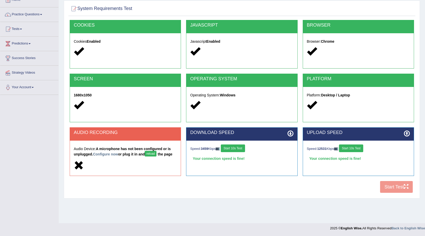
click at [150, 152] on button "reload" at bounding box center [150, 154] width 11 height 6
click at [107, 154] on link "Configure now" at bounding box center [105, 154] width 25 height 4
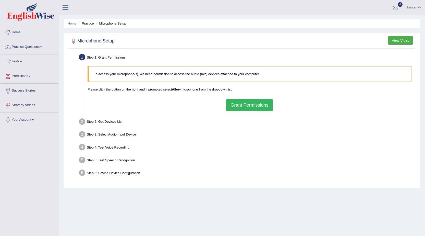
click at [237, 102] on button "Grant Permissions" at bounding box center [249, 105] width 46 height 12
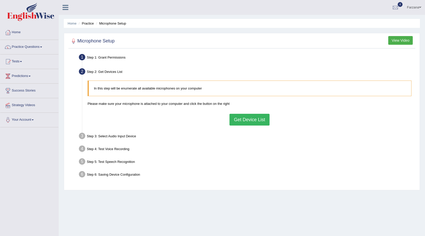
click at [247, 116] on button "Get Device List" at bounding box center [249, 120] width 40 height 12
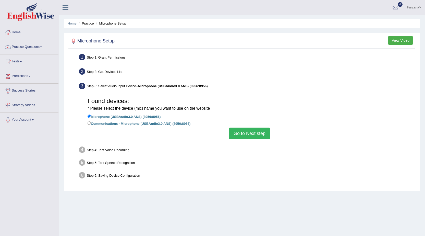
click at [235, 136] on button "Go to Next step" at bounding box center [249, 133] width 41 height 12
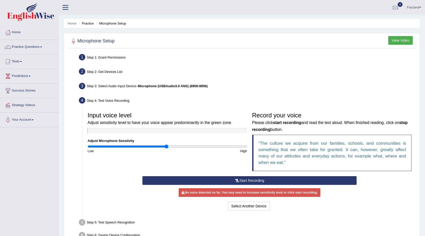
click at [245, 180] on button "Start Recording" at bounding box center [249, 180] width 214 height 9
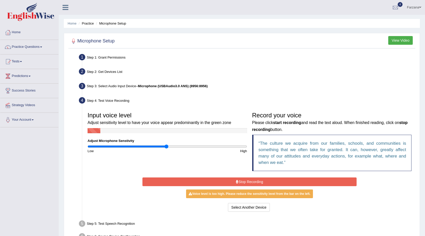
click at [254, 181] on button "Stop Recording" at bounding box center [249, 181] width 214 height 9
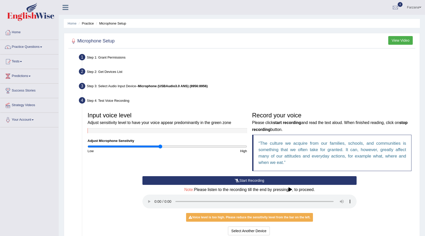
click at [160, 145] on input "range" at bounding box center [168, 146] width 160 height 4
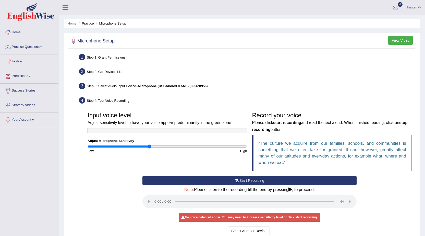
type input "0.78"
click at [149, 145] on input "range" at bounding box center [168, 146] width 160 height 4
click at [213, 182] on button "Start Recording" at bounding box center [249, 180] width 214 height 9
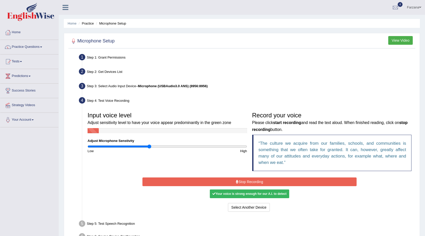
click at [255, 180] on button "Stop Recording" at bounding box center [249, 181] width 214 height 9
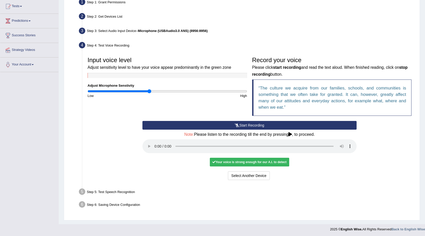
scroll to position [56, 0]
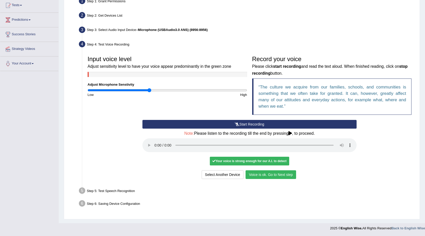
click at [287, 174] on button "Voice is ok. Go to Next step" at bounding box center [271, 174] width 51 height 9
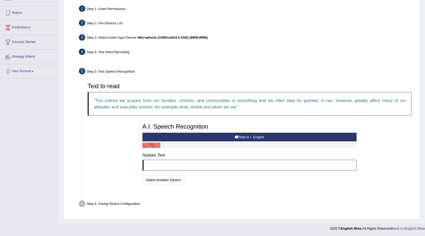
scroll to position [36, 0]
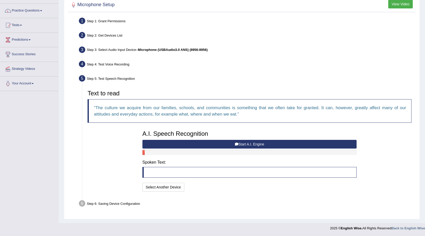
click at [241, 142] on button "Start A.I. Engine" at bounding box center [249, 144] width 214 height 9
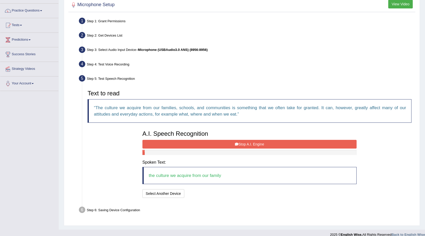
click at [238, 142] on icon at bounding box center [237, 144] width 4 height 4
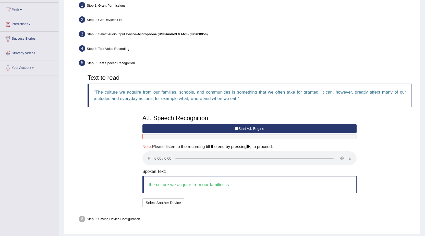
scroll to position [67, 0]
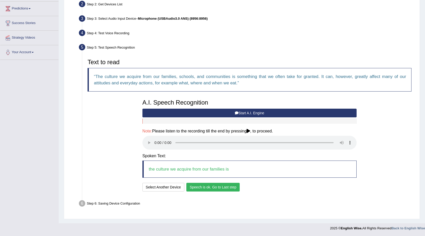
click at [193, 187] on button "Speech is ok. Go to Last step" at bounding box center [212, 186] width 53 height 9
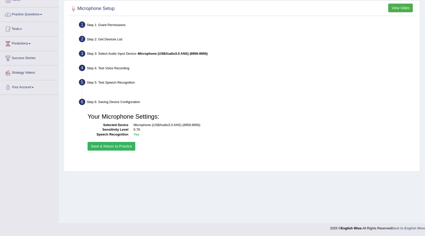
scroll to position [32, 0]
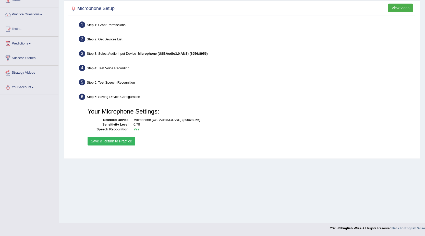
click at [125, 142] on button "Save & Return to Practice" at bounding box center [112, 141] width 48 height 9
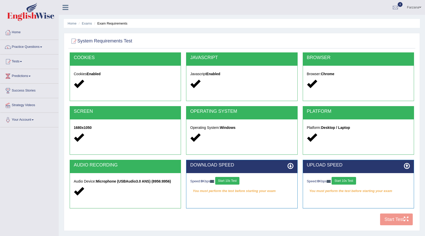
click at [230, 181] on button "Start 10s Test" at bounding box center [227, 181] width 24 height 8
click at [349, 181] on button "Start 10s Test" at bounding box center [344, 181] width 24 height 8
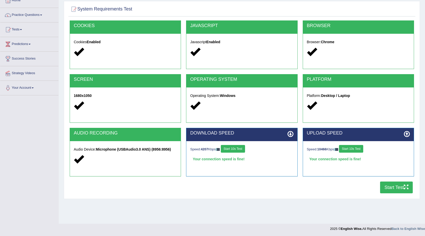
scroll to position [32, 0]
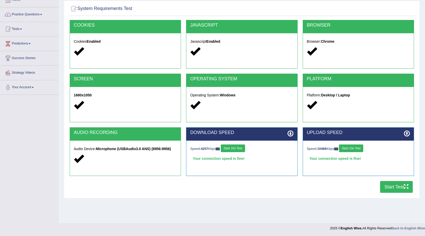
click at [397, 185] on button "Start Test" at bounding box center [396, 187] width 33 height 12
